Goal: Task Accomplishment & Management: Complete application form

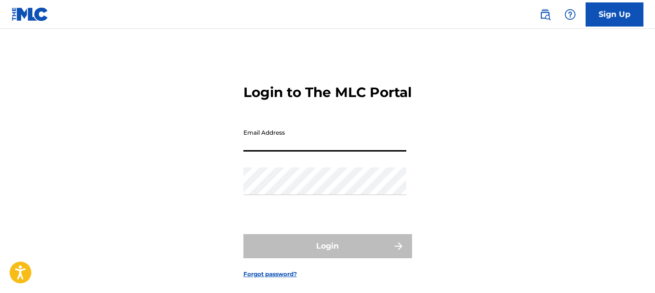
click at [329, 151] on input "Email Address" at bounding box center [324, 137] width 163 height 27
click at [345, 151] on input "Email Address" at bounding box center [324, 137] width 163 height 27
type input "[EMAIL_ADDRESS][DOMAIN_NAME]"
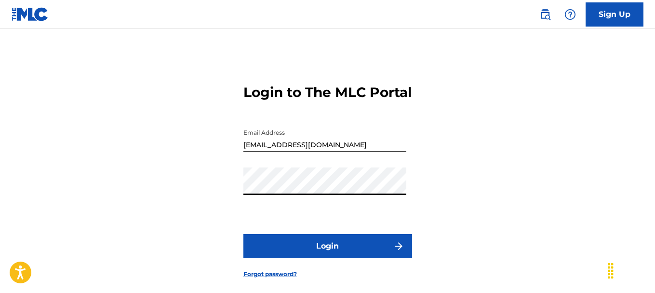
click at [372, 258] on button "Login" at bounding box center [327, 246] width 169 height 24
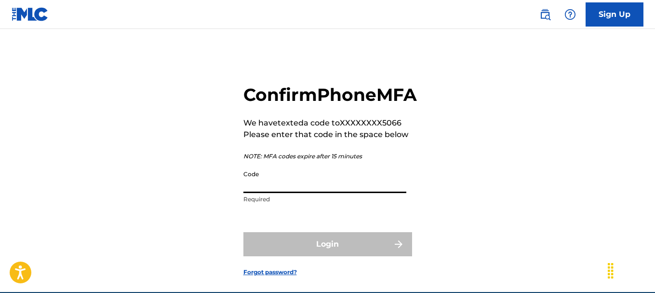
drag, startPoint x: 387, startPoint y: 198, endPoint x: 387, endPoint y: 203, distance: 5.3
click at [387, 193] on input "Code" at bounding box center [324, 178] width 163 height 27
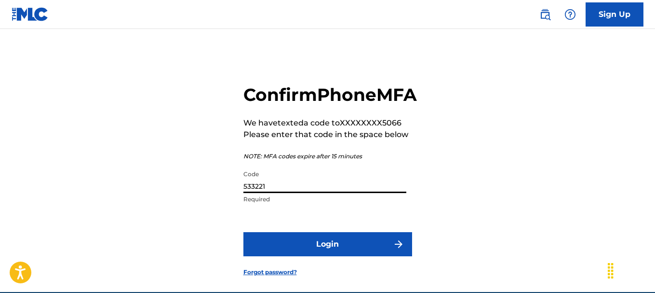
type input "533221"
click at [339, 256] on button "Login" at bounding box center [327, 244] width 169 height 24
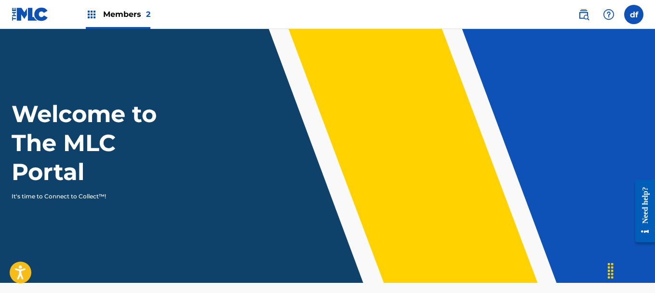
click at [297, 163] on div "Welcome to The MLC Portal It's time to Connect to Collect™!" at bounding box center [327, 149] width 655 height 101
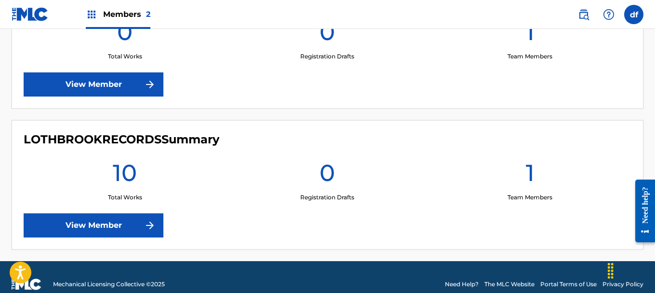
scroll to position [342, 0]
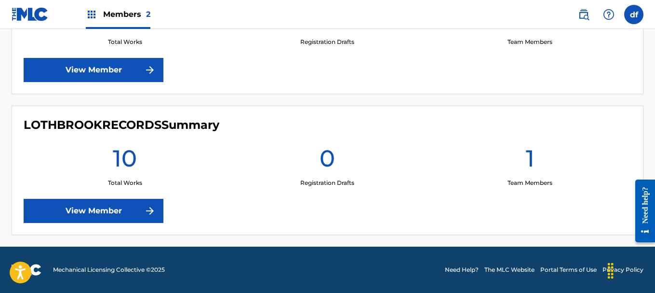
drag, startPoint x: 655, startPoint y: 69, endPoint x: 25, endPoint y: 63, distance: 630.6
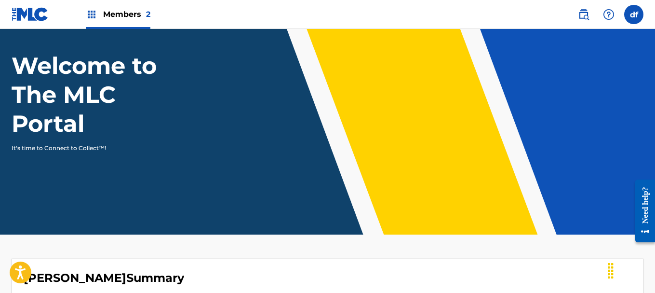
scroll to position [0, 0]
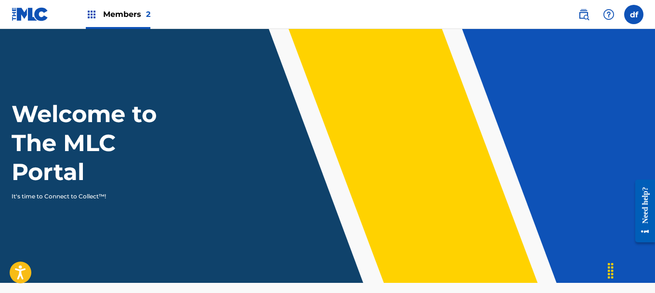
click at [93, 19] on img at bounding box center [92, 15] width 12 height 12
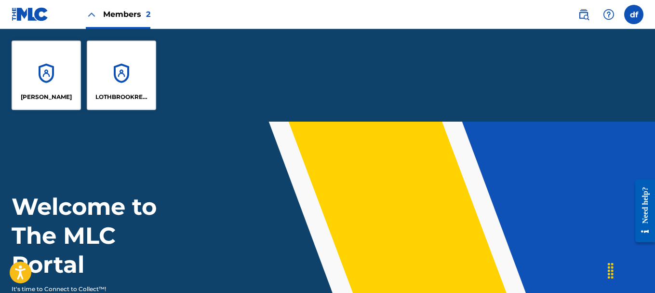
drag, startPoint x: 555, startPoint y: 170, endPoint x: 572, endPoint y: 144, distance: 30.6
click at [555, 169] on header "Welcome to The MLC Portal It's time to Connect to Collect™!" at bounding box center [327, 248] width 655 height 254
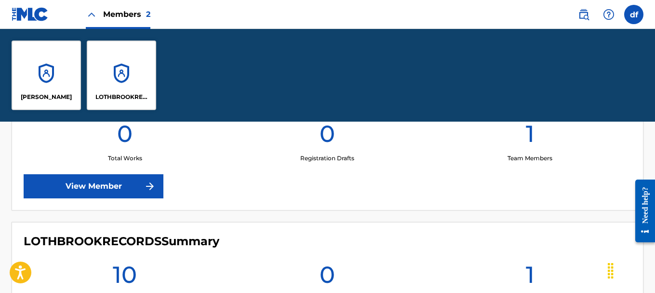
drag, startPoint x: 657, startPoint y: 60, endPoint x: 3, endPoint y: 9, distance: 655.6
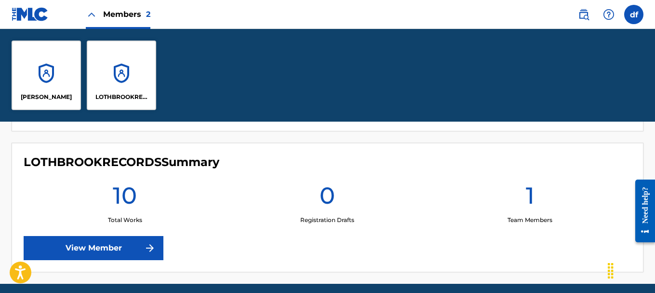
scroll to position [434, 0]
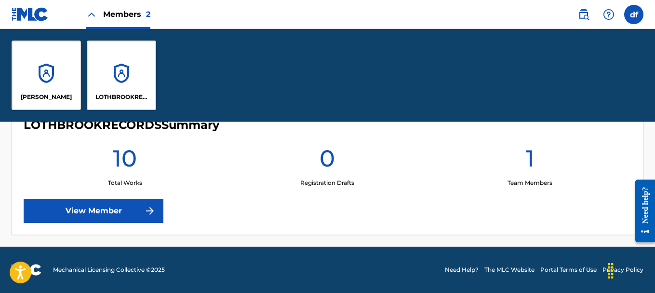
drag, startPoint x: 658, startPoint y: 157, endPoint x: 24, endPoint y: 35, distance: 645.9
click at [144, 216] on link "View Member" at bounding box center [94, 211] width 140 height 24
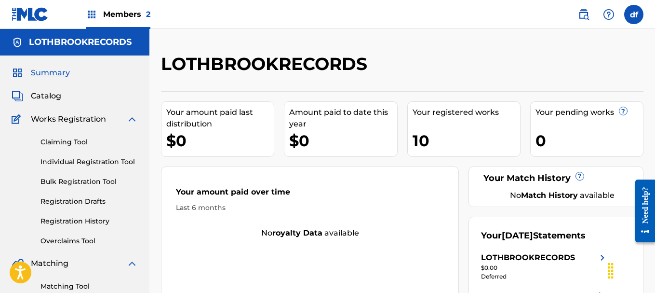
click at [58, 99] on span "Catalog" at bounding box center [46, 96] width 30 height 12
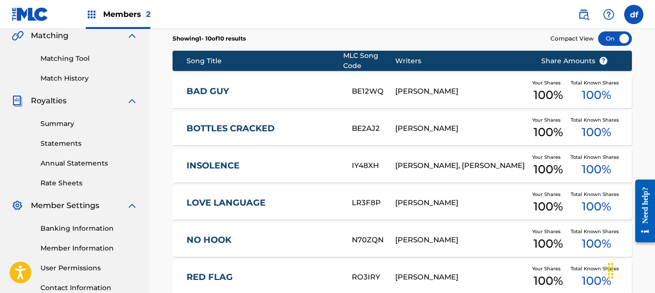
scroll to position [35, 0]
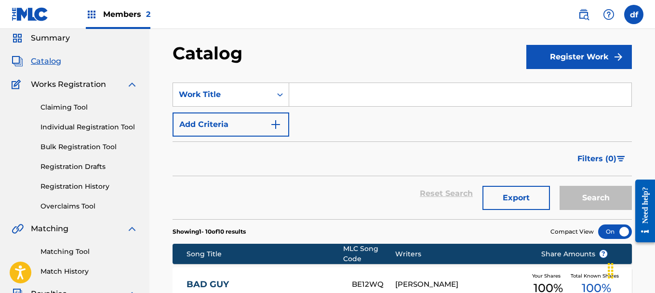
click at [381, 99] on input "Search Form" at bounding box center [460, 94] width 342 height 23
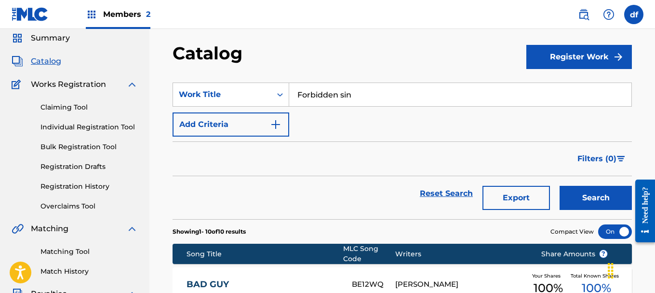
type input "Forbidden sin"
click at [601, 203] on button "Search" at bounding box center [596, 198] width 72 height 24
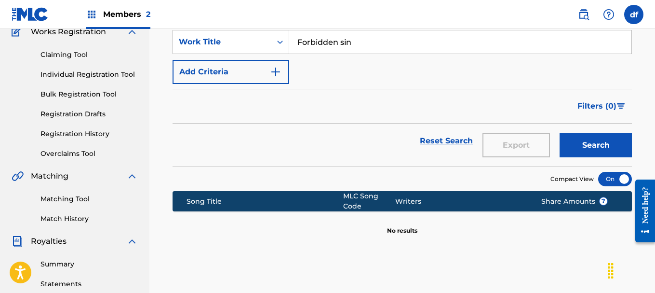
scroll to position [49, 0]
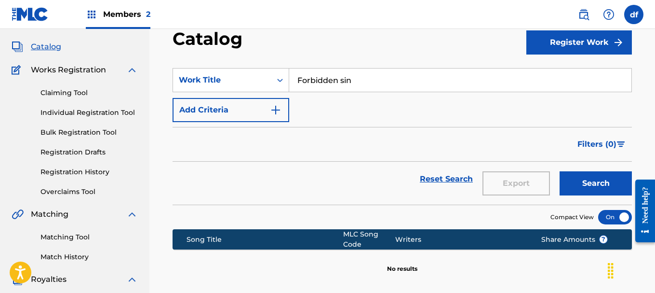
click at [562, 48] on button "Register Work" at bounding box center [579, 42] width 106 height 24
click at [546, 72] on link "Individual" at bounding box center [579, 73] width 106 height 23
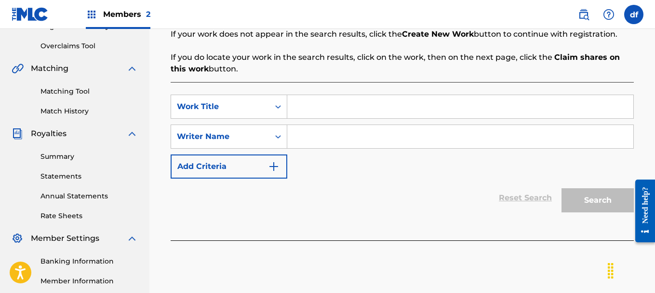
scroll to position [193, 0]
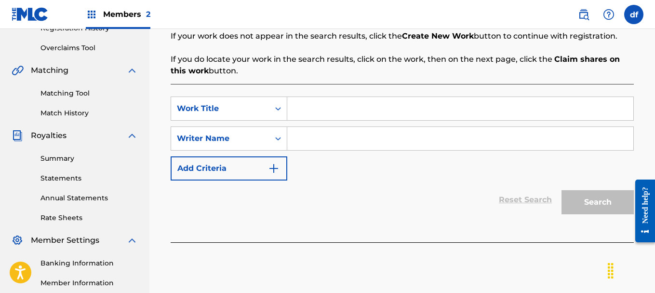
click at [355, 109] on input "Search Form" at bounding box center [460, 108] width 346 height 23
click at [350, 106] on input "Search Form" at bounding box center [460, 108] width 346 height 23
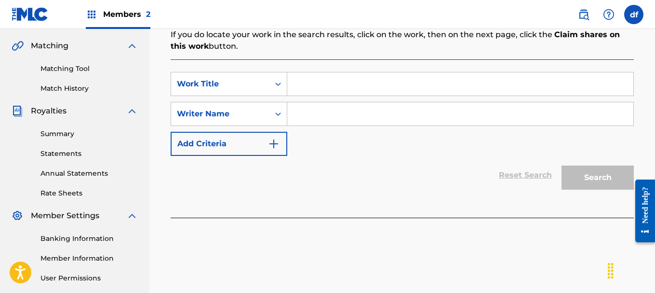
scroll to position [241, 0]
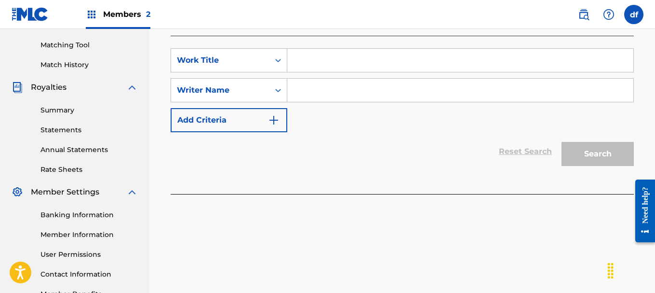
click at [315, 57] on input "Search Form" at bounding box center [460, 60] width 346 height 23
type input "Forbidden sin"
click at [323, 83] on input "Search Form" at bounding box center [460, 90] width 346 height 23
type input "[PERSON_NAME]"
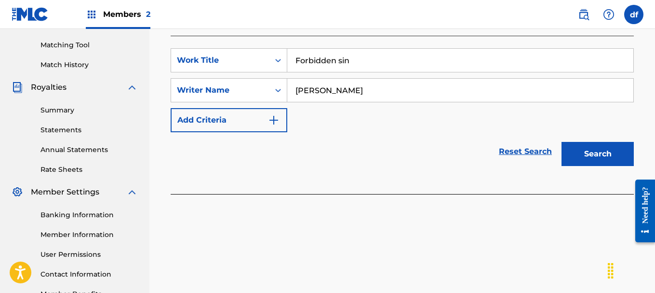
click at [260, 128] on button "Add Criteria" at bounding box center [229, 120] width 117 height 24
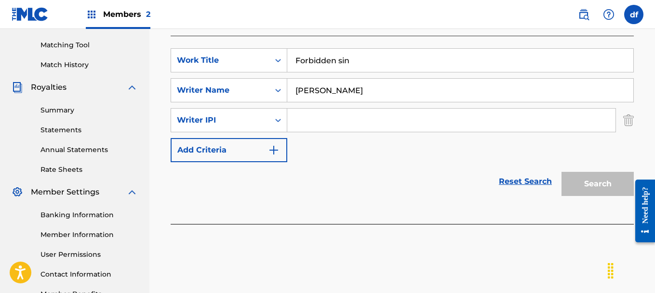
click at [274, 147] on img "Search Form" at bounding box center [274, 150] width 12 height 12
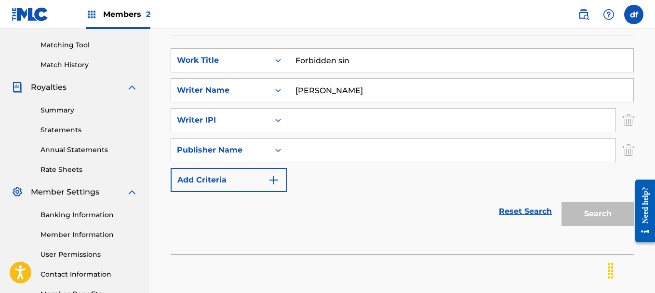
click at [313, 121] on input "Search Form" at bounding box center [451, 119] width 328 height 23
